Goal: Task Accomplishment & Management: Manage account settings

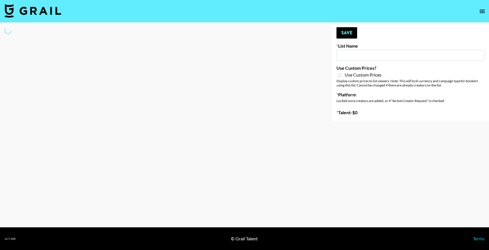
click at [373, 52] on input at bounding box center [411, 55] width 148 height 11
click at [358, 55] on input at bounding box center [411, 55] width 148 height 11
type input "NBC Universal"
select select "Song"
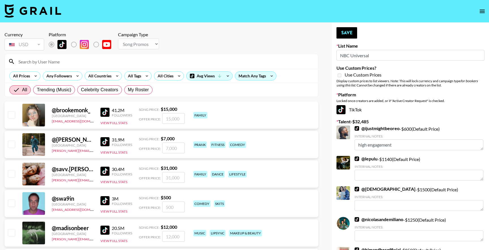
click at [95, 64] on input at bounding box center [165, 61] width 300 height 9
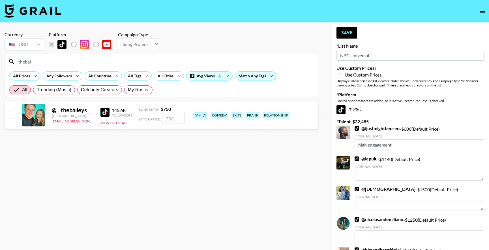
type input "thebai"
click at [12, 116] on input "checkbox" at bounding box center [11, 114] width 7 height 7
checkbox input "true"
type input "750"
click at [74, 64] on input "thebai" at bounding box center [165, 61] width 300 height 9
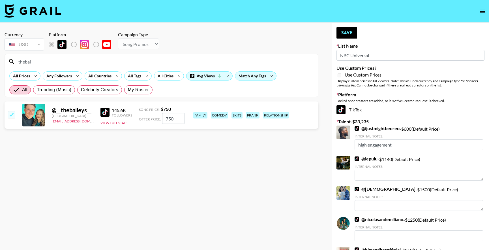
click at [74, 64] on input "thebai" at bounding box center [165, 61] width 300 height 9
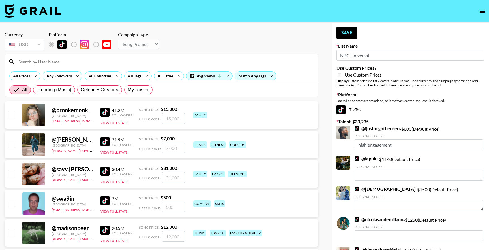
click at [91, 59] on input at bounding box center [165, 61] width 300 height 9
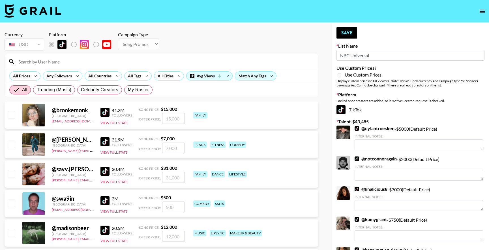
type textarea "Celeb Creator - reality tv personality"
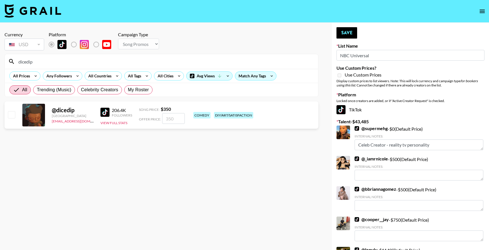
type input "dicedip"
click at [13, 116] on input "checkbox" at bounding box center [11, 114] width 7 height 7
checkbox input "true"
type input "350"
checkbox input "false"
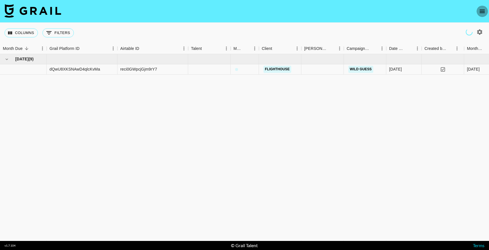
click at [482, 12] on icon "open drawer" at bounding box center [482, 11] width 5 height 3
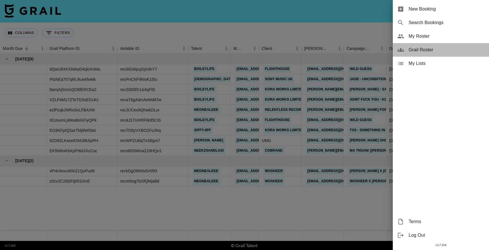
click at [422, 48] on span "Grail Roster" at bounding box center [447, 49] width 76 height 7
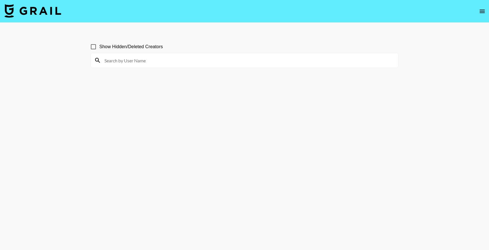
click at [481, 10] on icon "open drawer" at bounding box center [482, 11] width 7 height 7
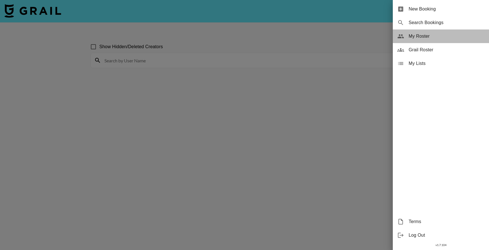
click at [422, 36] on span "My Roster" at bounding box center [447, 36] width 76 height 7
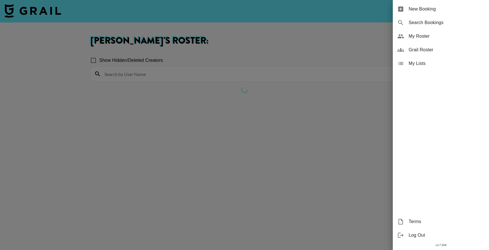
click at [169, 86] on div at bounding box center [244, 125] width 489 height 250
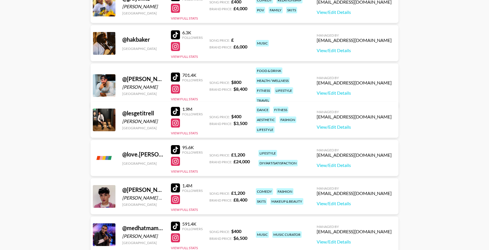
scroll to position [328, 0]
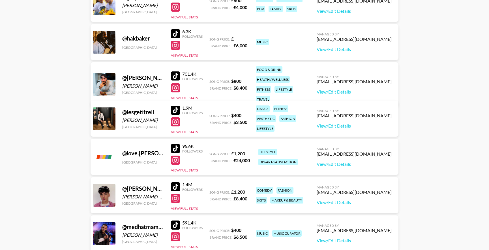
click at [175, 108] on div at bounding box center [175, 110] width 9 height 9
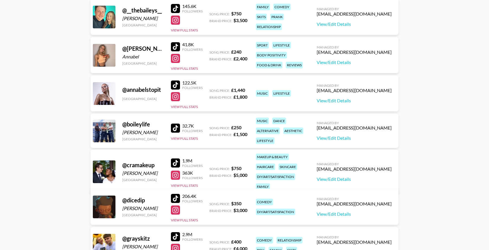
scroll to position [0, 0]
